Goal: Complete application form: Complete application form

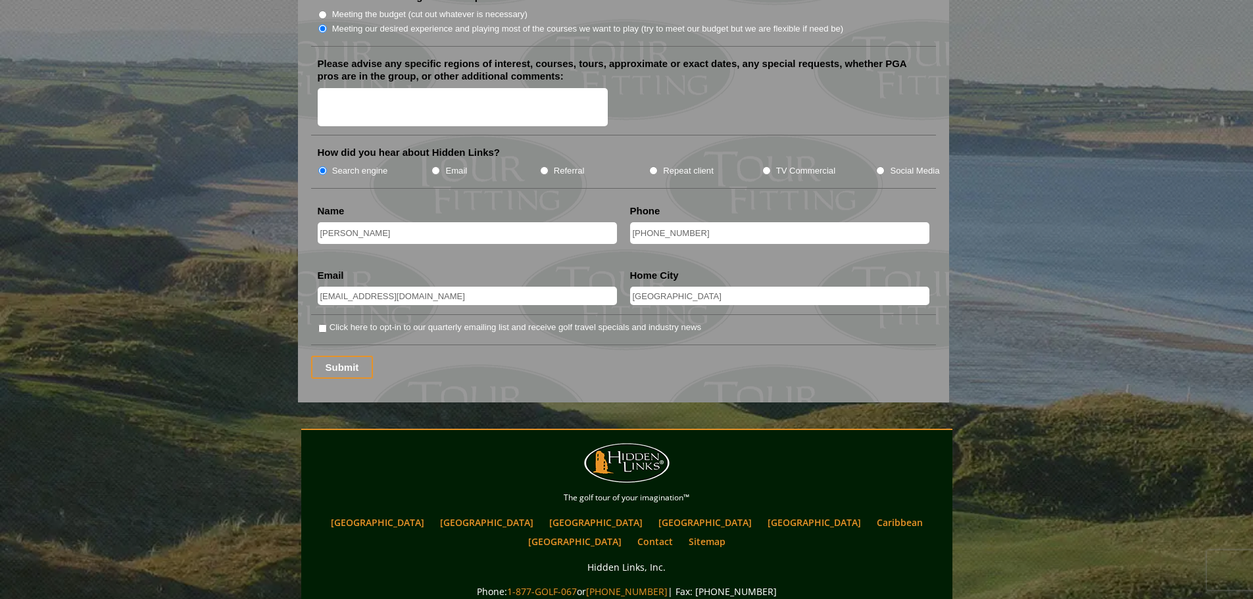
scroll to position [1547, 0]
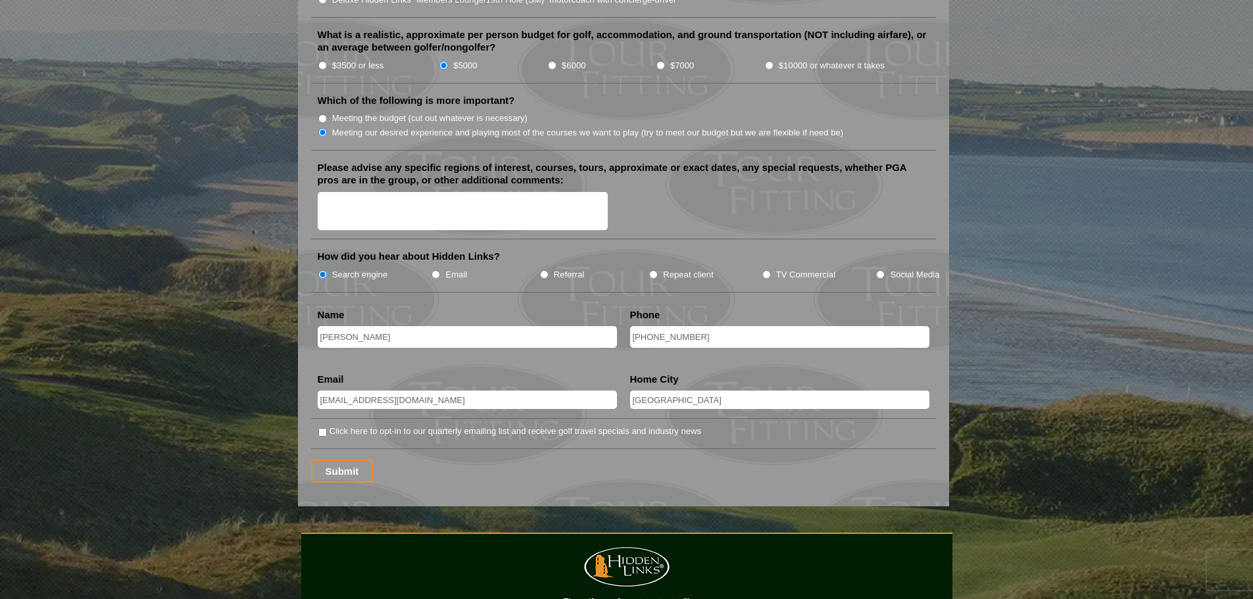
click at [639, 326] on input "[PHONE_NUMBER]" at bounding box center [779, 337] width 299 height 22
type input "15613712467"
click at [327, 424] on li "Click here to opt-in to our quarterly emailing list and receive golf travel spe…" at bounding box center [629, 431] width 622 height 14
click at [324, 428] on input "Click here to opt-in to our quarterly emailing list and receive golf travel spe…" at bounding box center [322, 432] width 9 height 9
checkbox input "true"
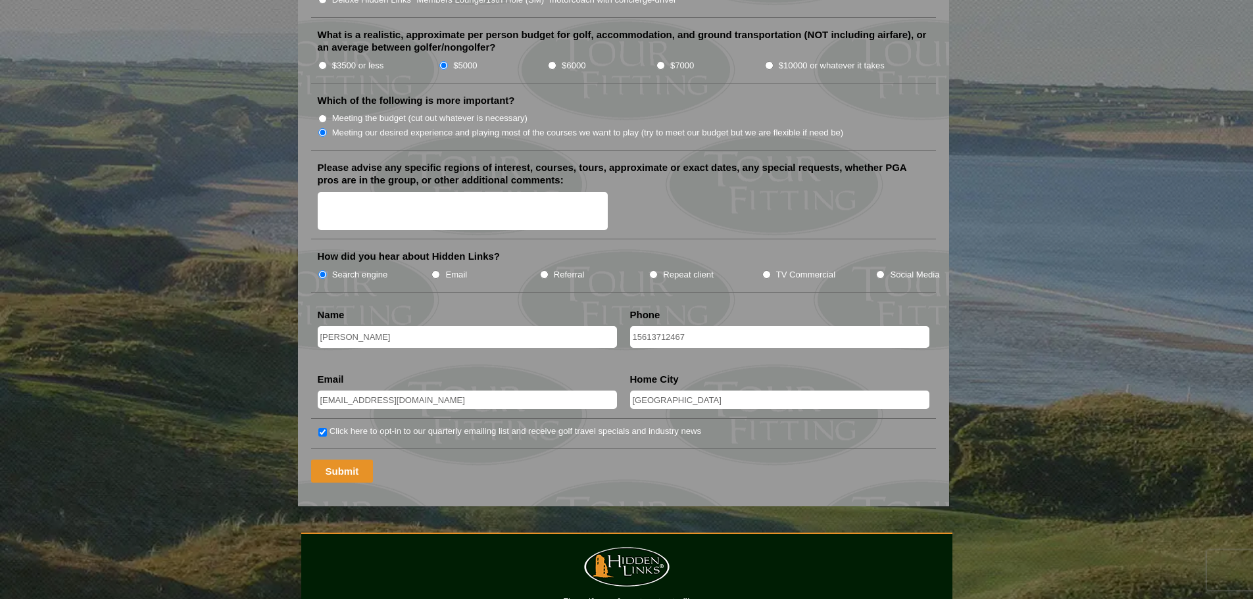
click at [328, 460] on input "Submit" at bounding box center [342, 471] width 62 height 23
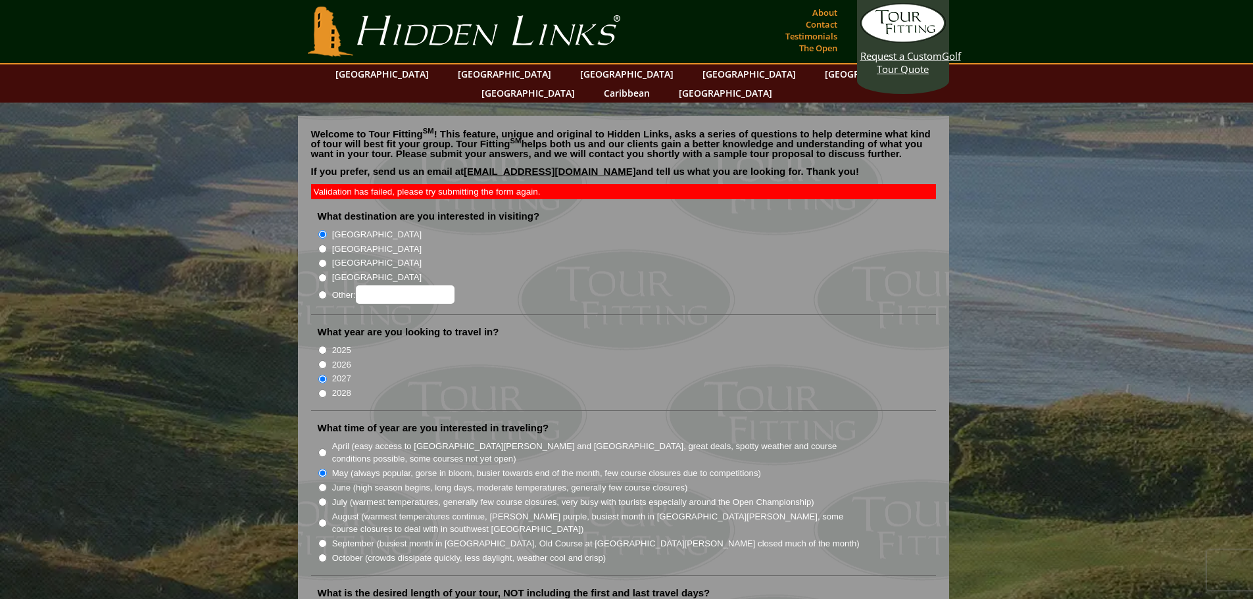
scroll to position [1547, 0]
